Goal: Find specific page/section: Find specific page/section

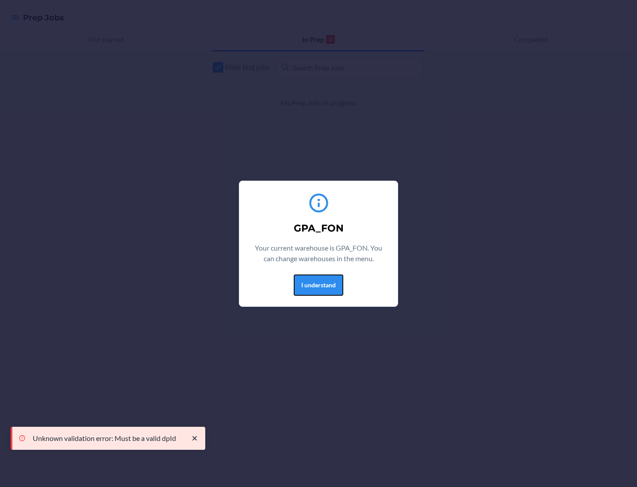
click at [318, 285] on button "I understand" at bounding box center [319, 284] width 50 height 21
